Goal: Task Accomplishment & Management: Manage account settings

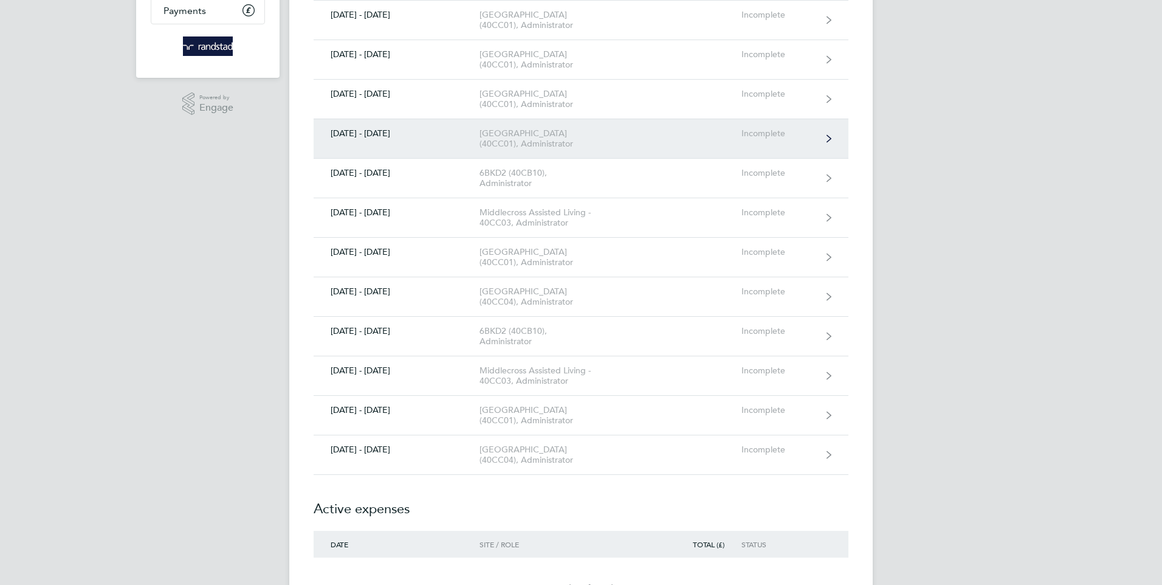
scroll to position [243, 0]
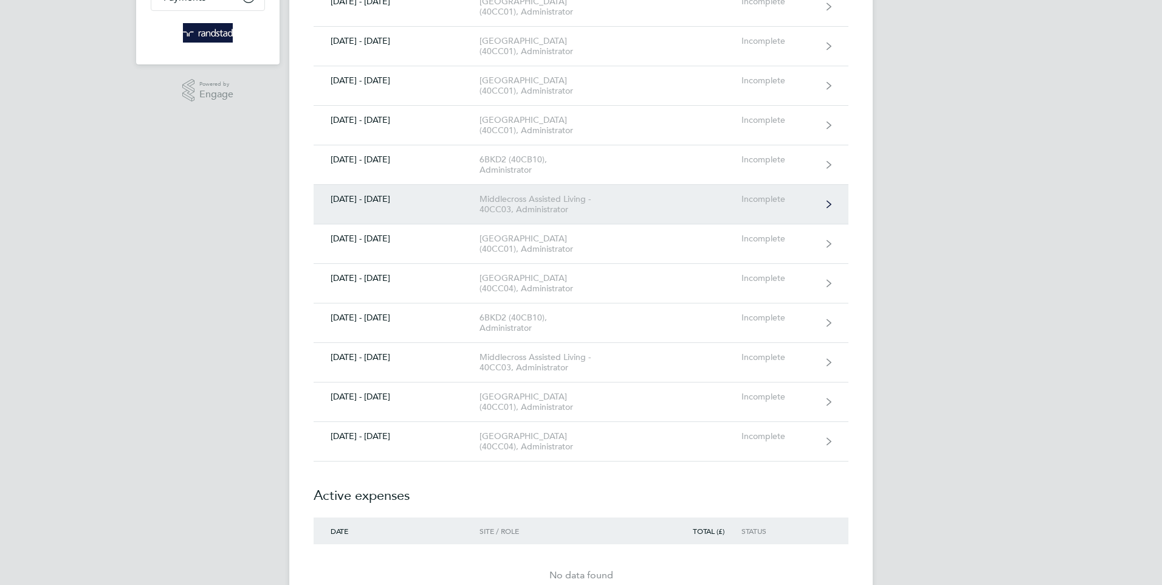
click at [826, 208] on icon at bounding box center [828, 204] width 5 height 9
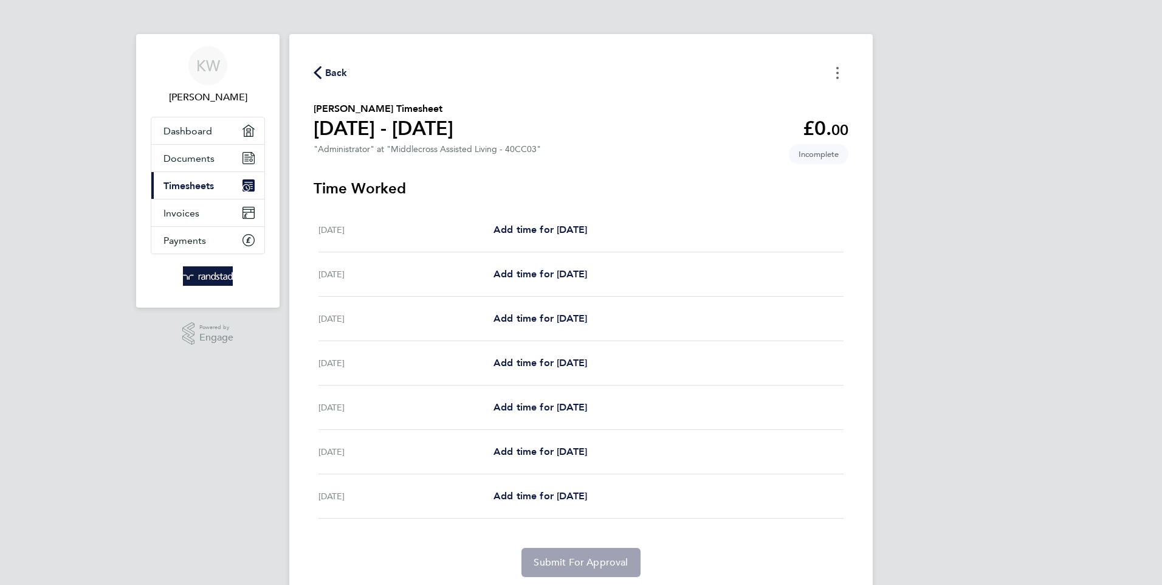
click at [836, 68] on icon "Timesheets Menu" at bounding box center [837, 73] width 2 height 12
click at [743, 92] on button "Mark as absent" at bounding box center [776, 100] width 146 height 24
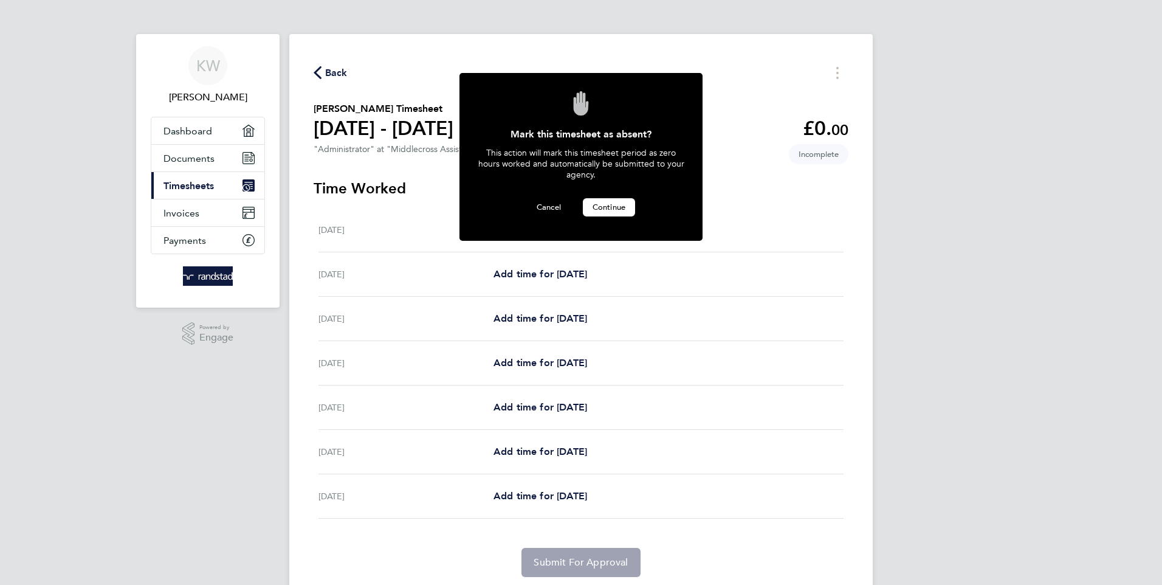
click at [607, 200] on button "Continue" at bounding box center [609, 207] width 52 height 18
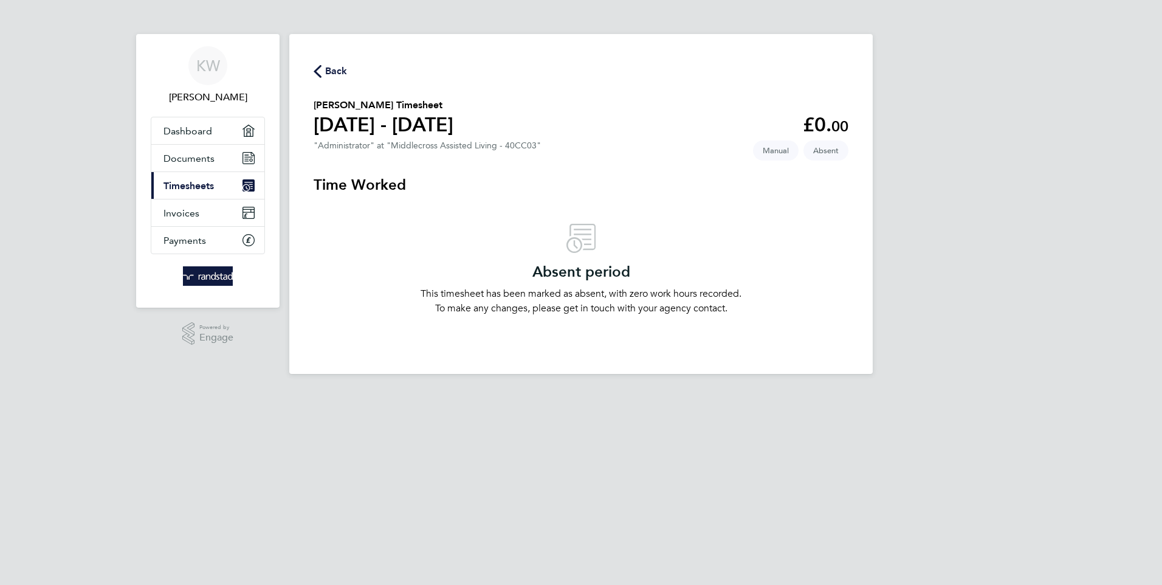
click at [332, 65] on span "Back" at bounding box center [336, 71] width 22 height 15
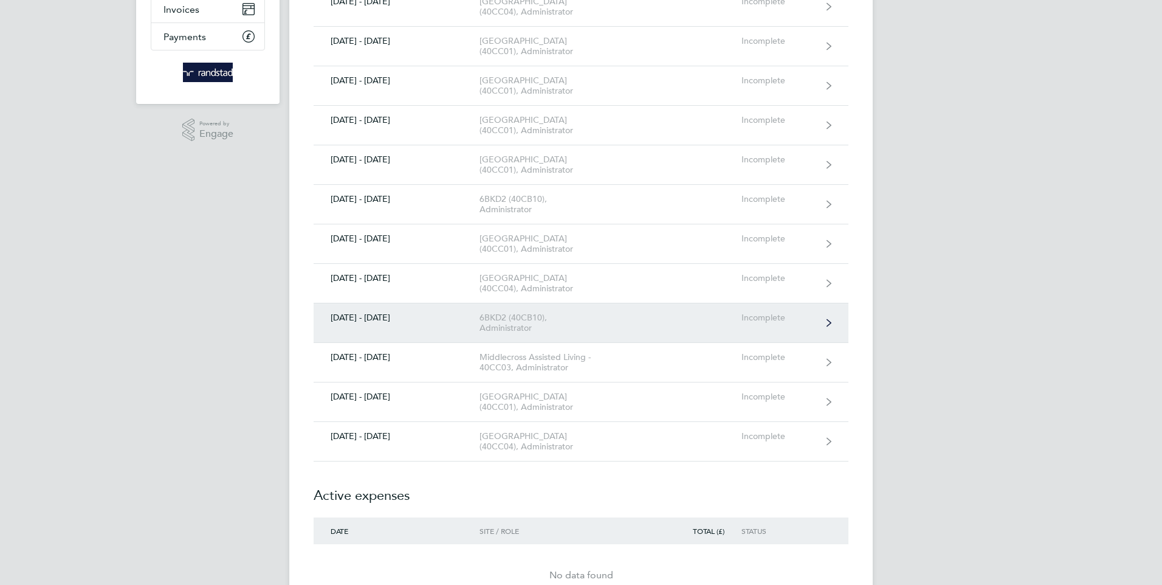
scroll to position [182, 0]
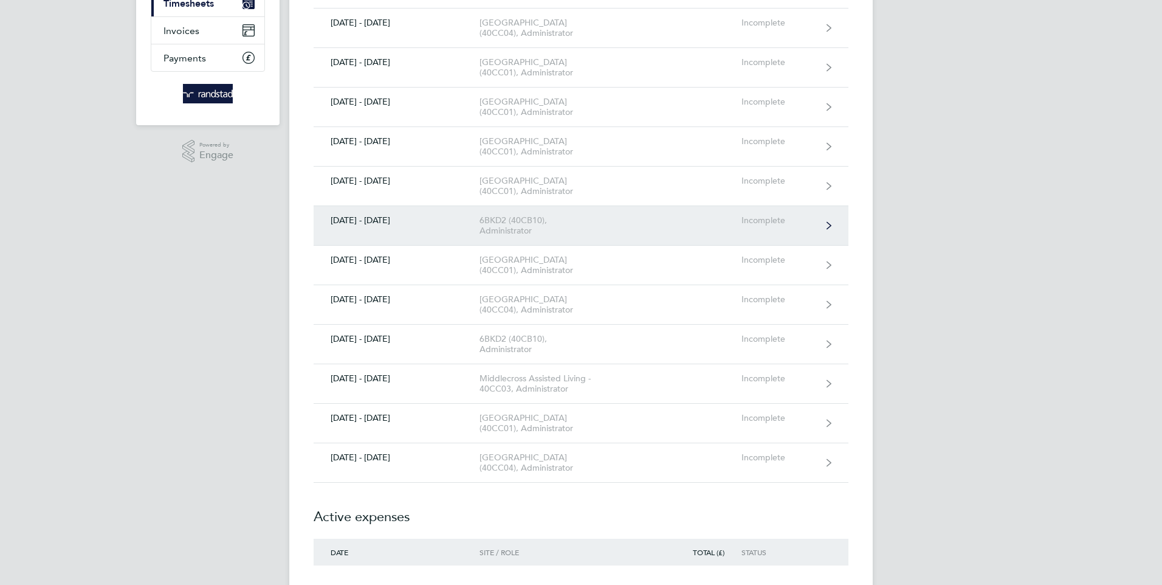
click at [524, 246] on link "[DATE] - [DATE] 6BKD2 (40CB10), Administrator Incomplete" at bounding box center [581, 226] width 535 height 40
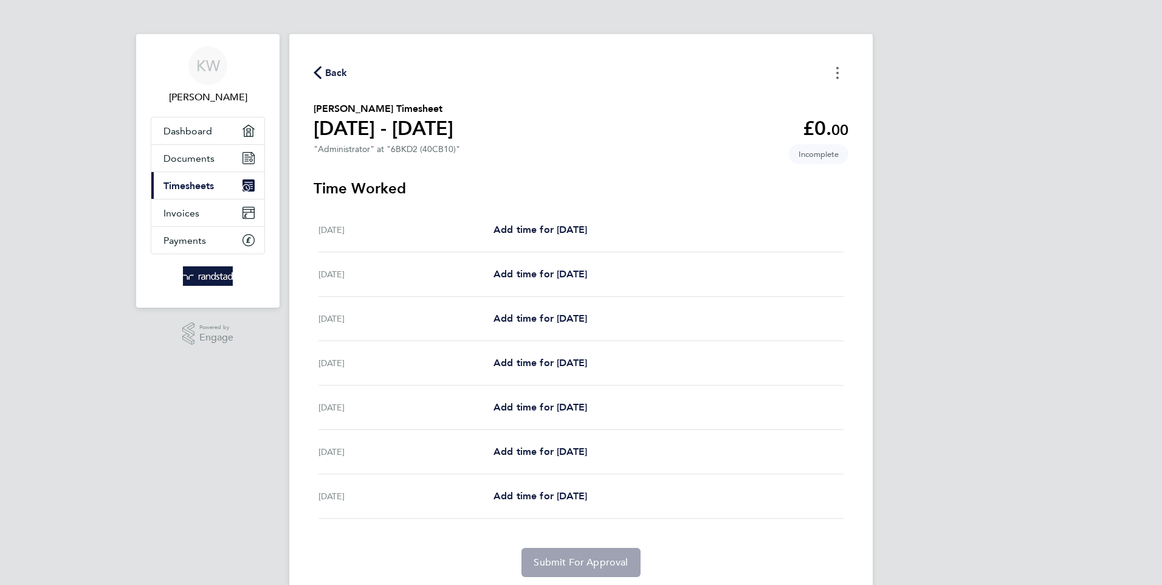
click at [834, 67] on button "Timesheets Menu" at bounding box center [837, 72] width 22 height 19
click at [747, 94] on button "Mark as absent" at bounding box center [776, 100] width 146 height 24
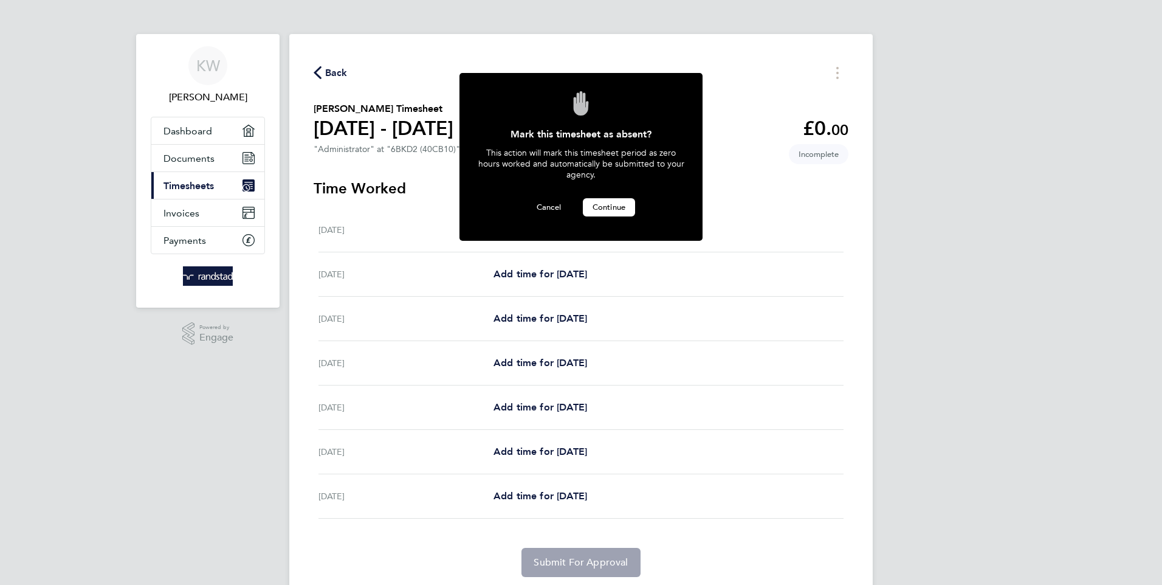
click at [600, 205] on span "Continue" at bounding box center [609, 207] width 33 height 10
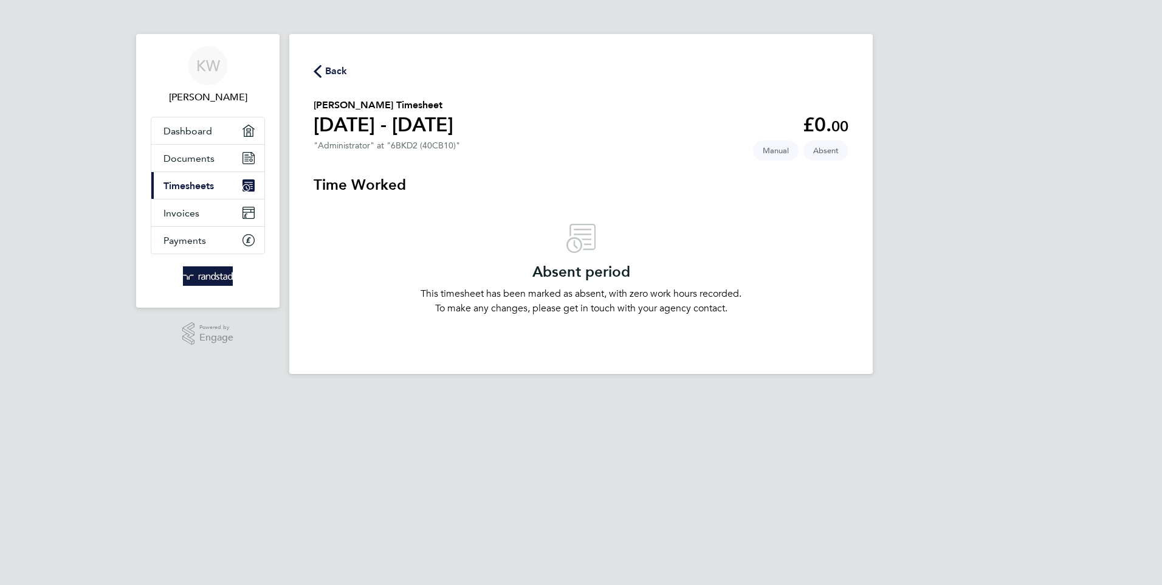
click at [332, 68] on span "Back" at bounding box center [336, 71] width 22 height 15
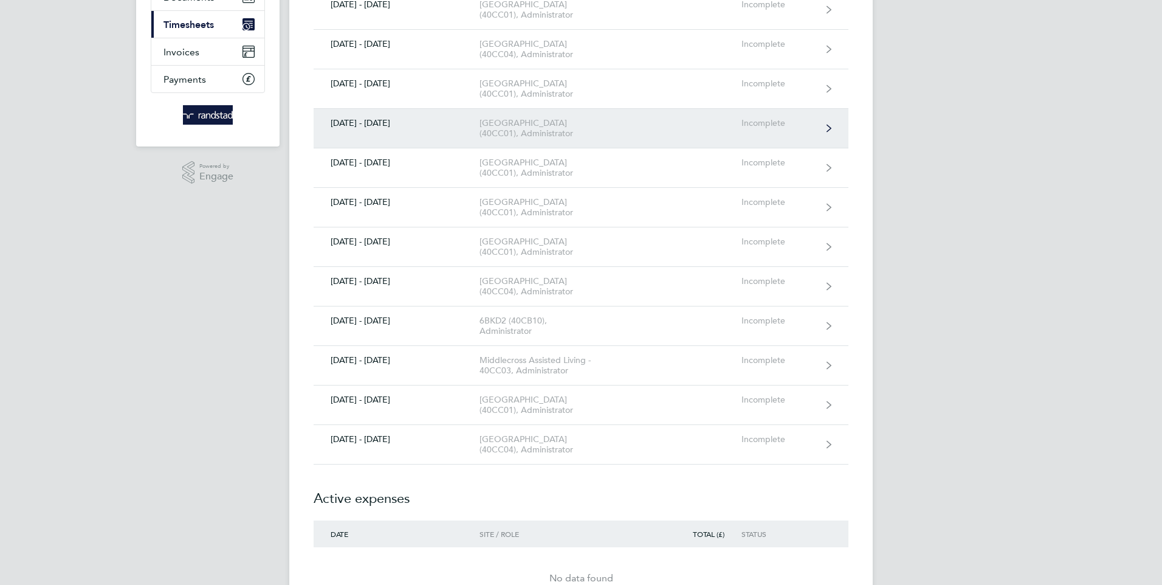
scroll to position [182, 0]
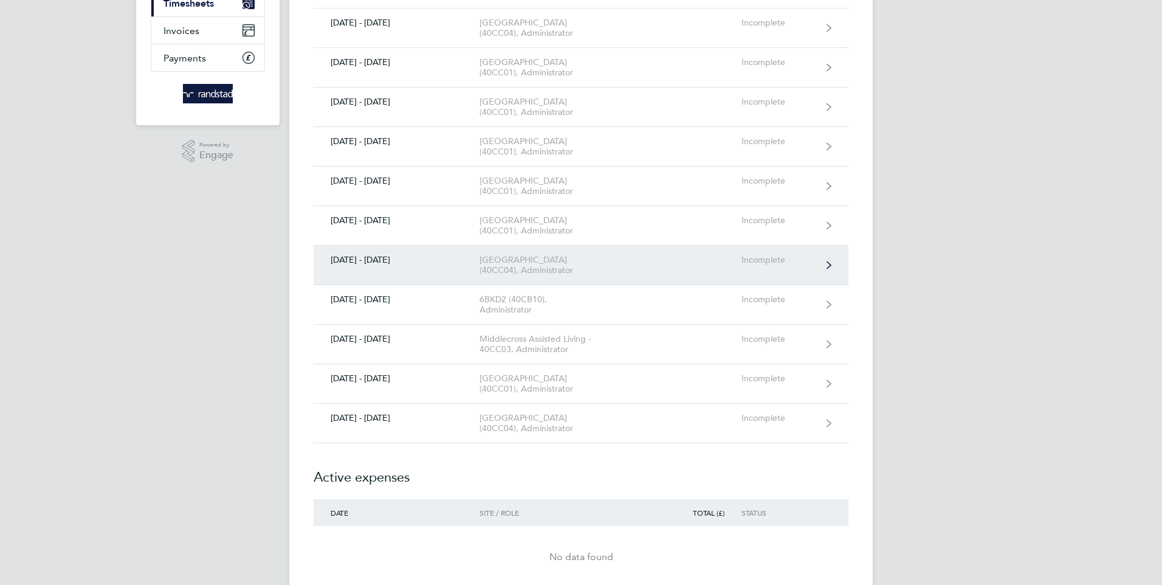
click at [551, 275] on div "[GEOGRAPHIC_DATA] (40CC04), Administrator" at bounding box center [548, 265] width 139 height 21
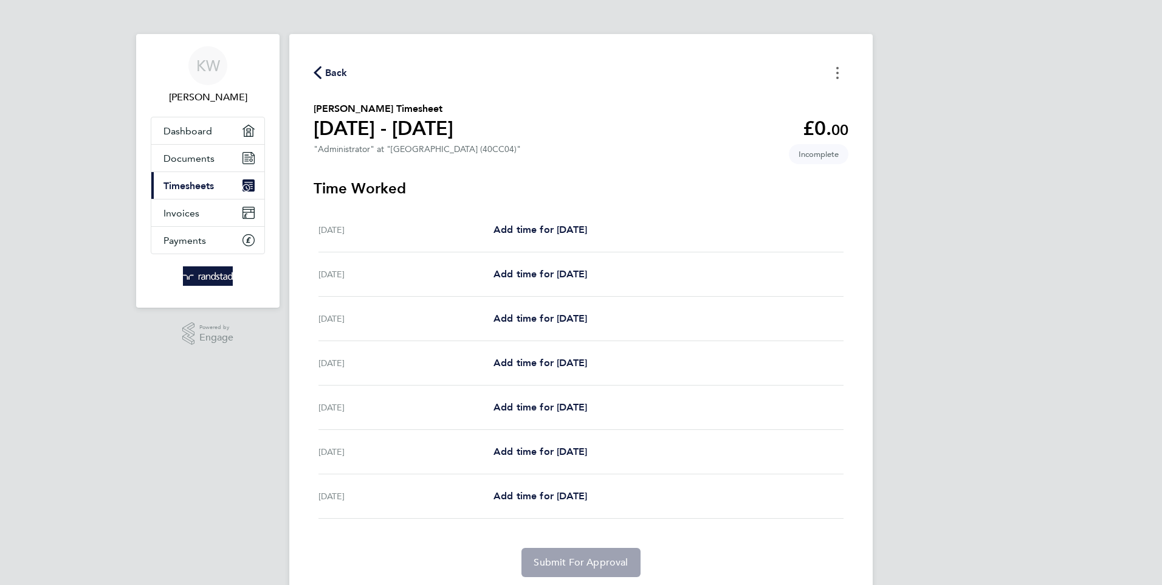
click at [839, 70] on button "Timesheets Menu" at bounding box center [837, 72] width 22 height 19
click at [746, 95] on button "Mark as absent" at bounding box center [776, 100] width 146 height 24
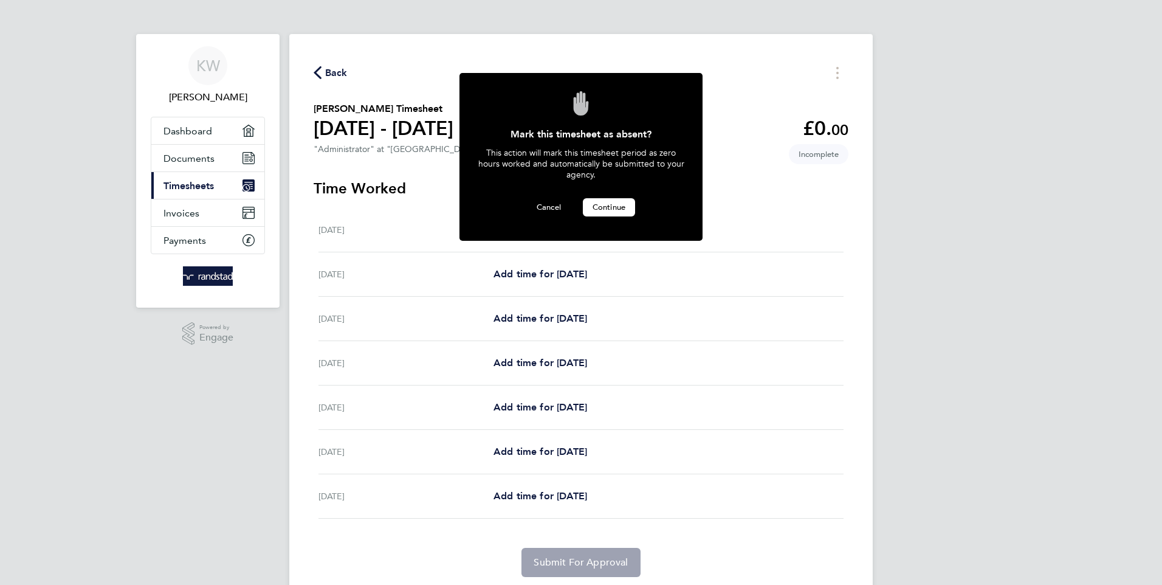
click at [606, 202] on span "Continue" at bounding box center [609, 207] width 33 height 10
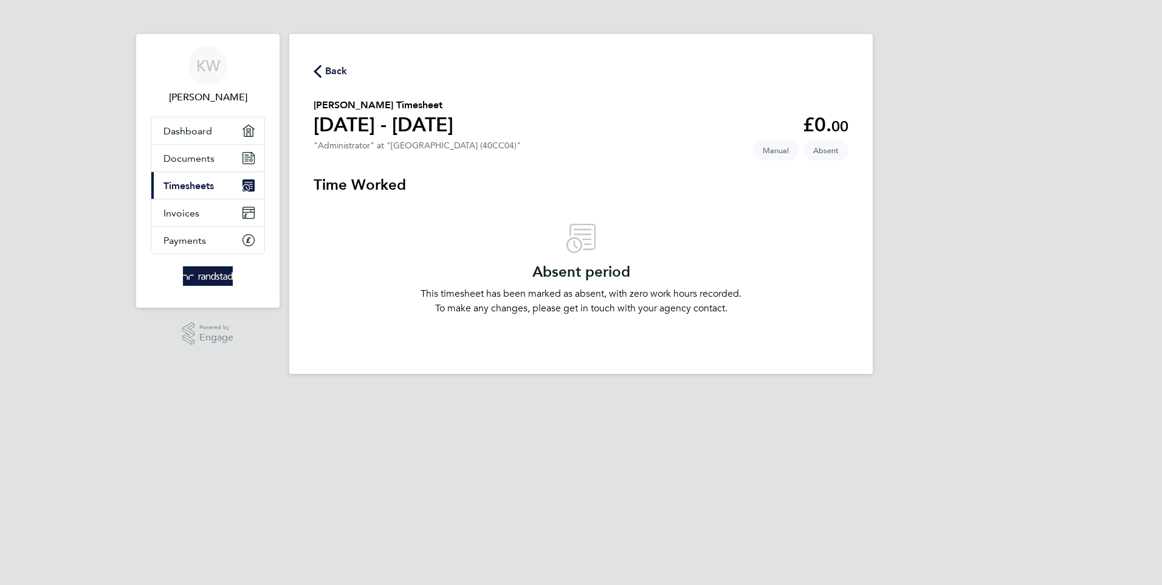
click at [331, 67] on span "Back" at bounding box center [336, 71] width 22 height 15
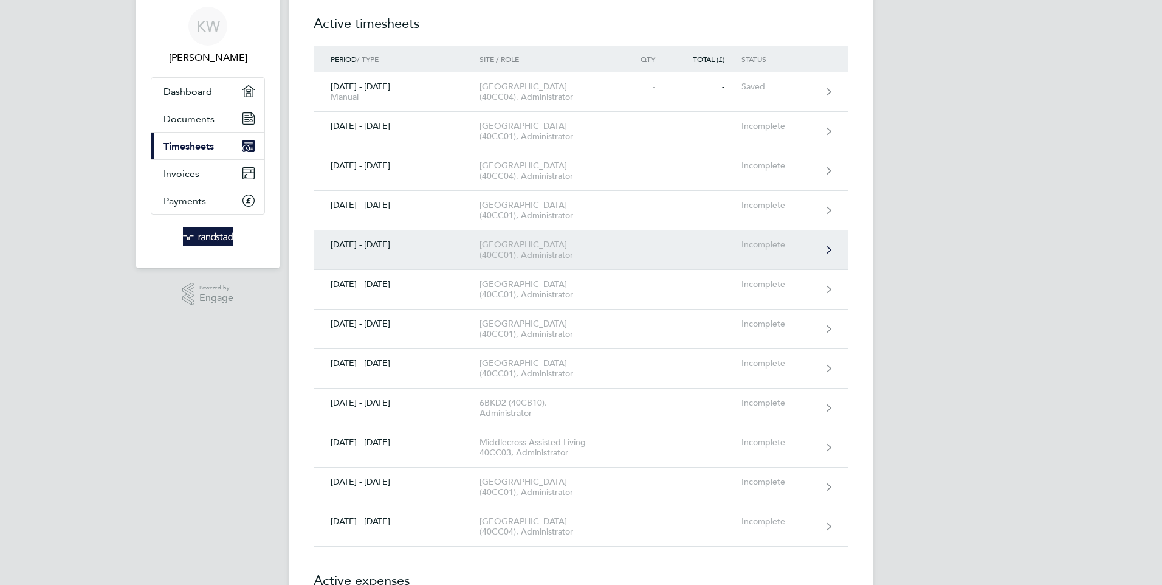
scroll to position [61, 0]
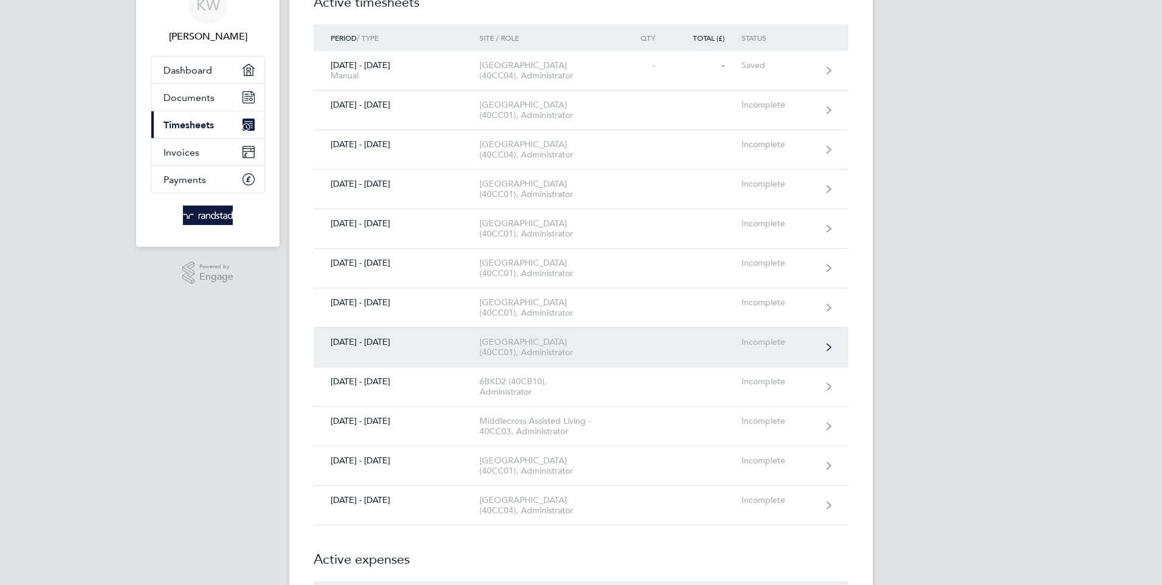
click at [527, 357] on div "[GEOGRAPHIC_DATA] (40CC01), Administrator" at bounding box center [548, 347] width 139 height 21
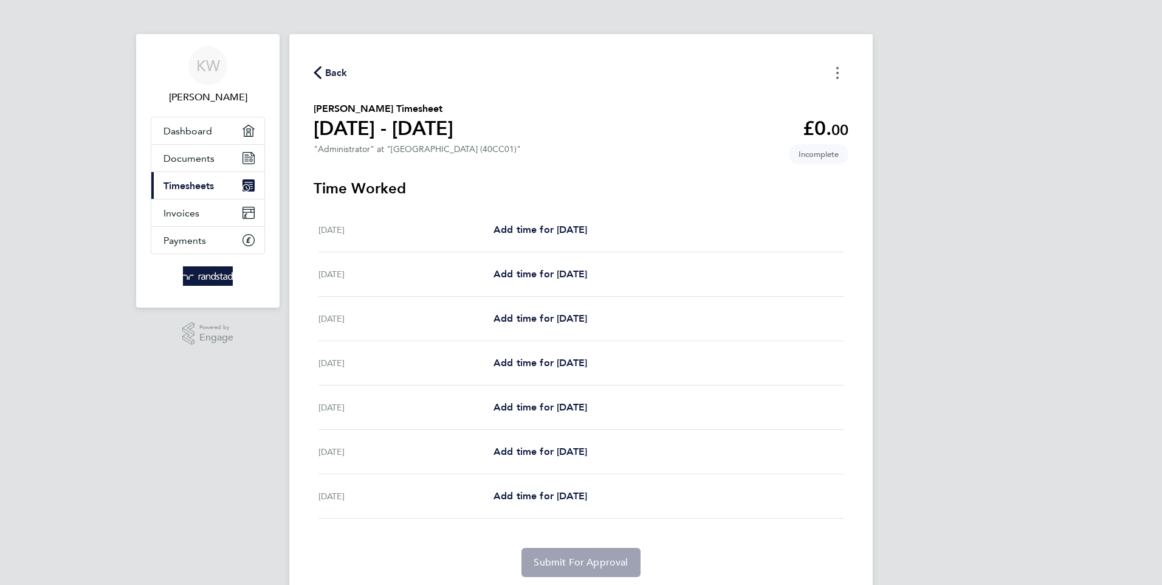
click at [837, 65] on button "Timesheets Menu" at bounding box center [837, 72] width 22 height 19
click at [763, 92] on button "Mark as absent" at bounding box center [776, 100] width 146 height 24
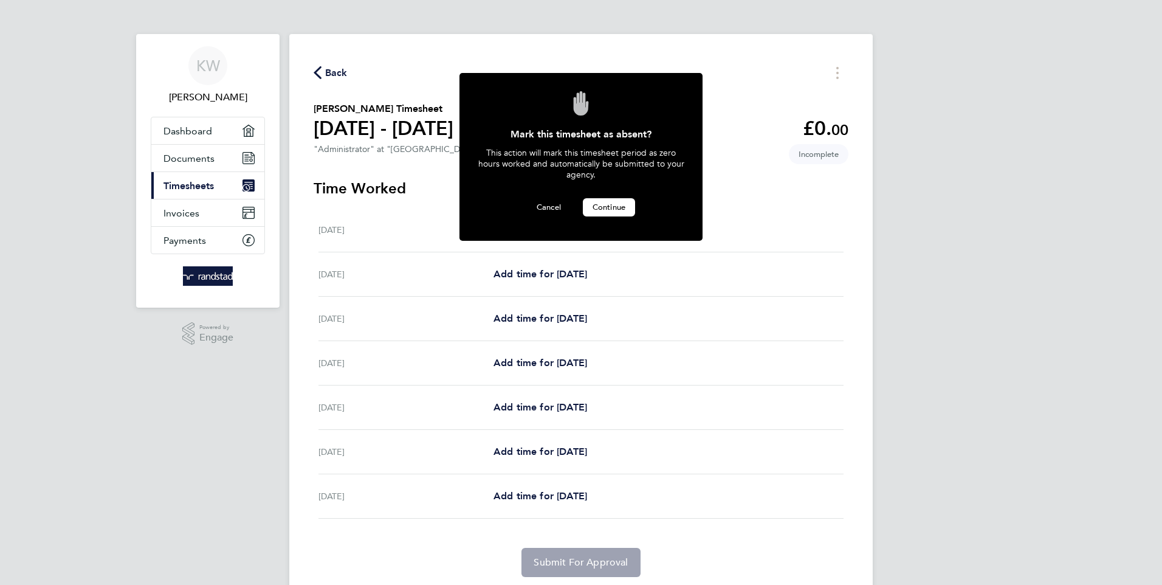
click at [604, 204] on span "Continue" at bounding box center [609, 207] width 33 height 10
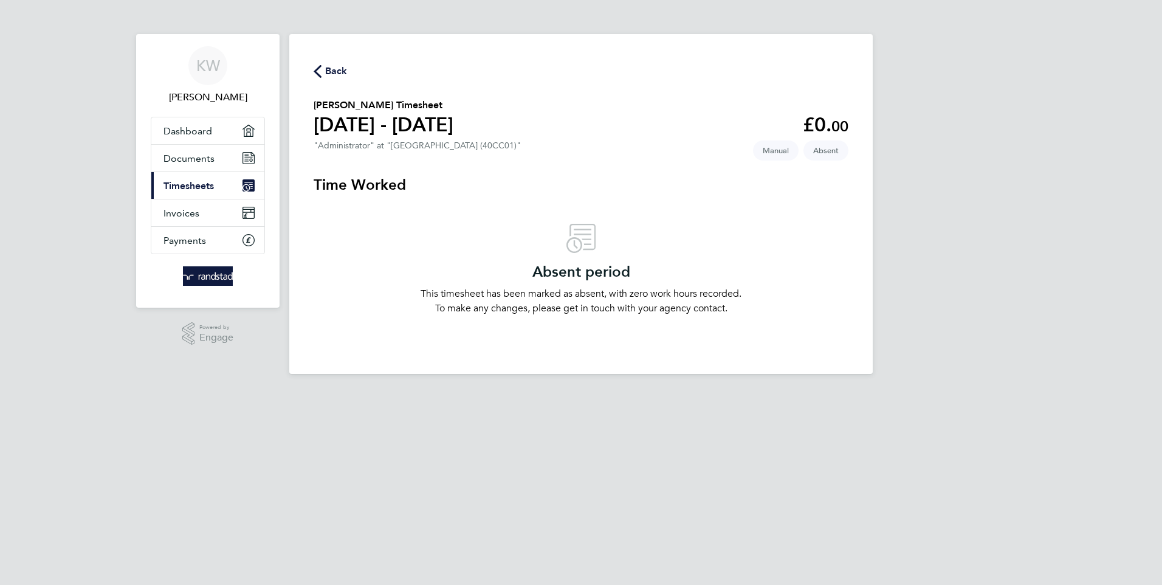
click at [331, 64] on span "Back" at bounding box center [336, 71] width 22 height 15
